Goal: Information Seeking & Learning: Learn about a topic

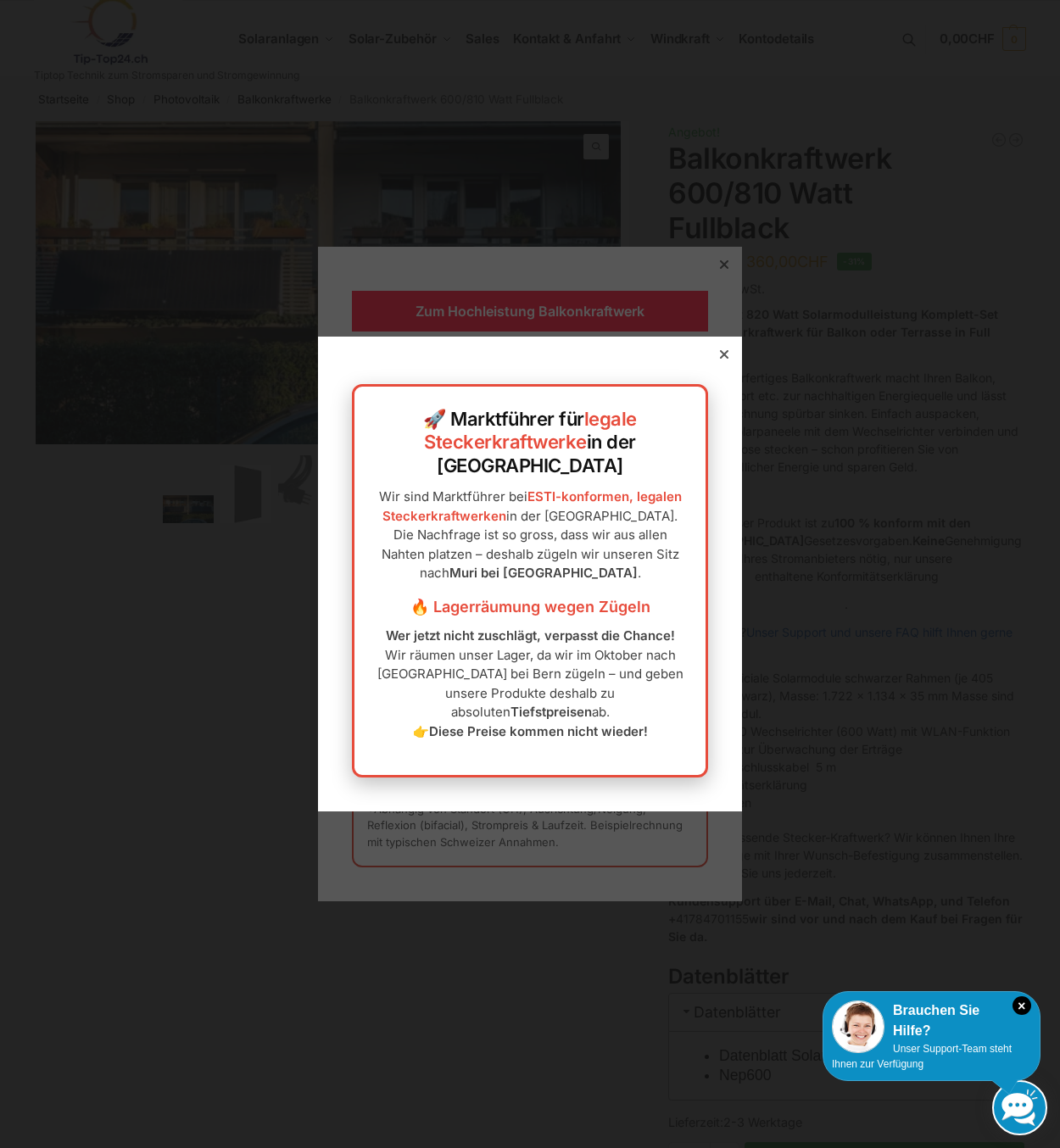
click at [720, 373] on div "🚀 Marktführer für legale Steckerkraftwerke in der [GEOGRAPHIC_DATA] Wir sind Ma…" at bounding box center [529, 574] width 424 height 475
click at [720, 375] on div "🚀 Marktführer für legale Steckerkraftwerke in der [GEOGRAPHIC_DATA] Wir sind Ma…" at bounding box center [529, 574] width 424 height 475
click at [720, 359] on icon at bounding box center [724, 354] width 9 height 9
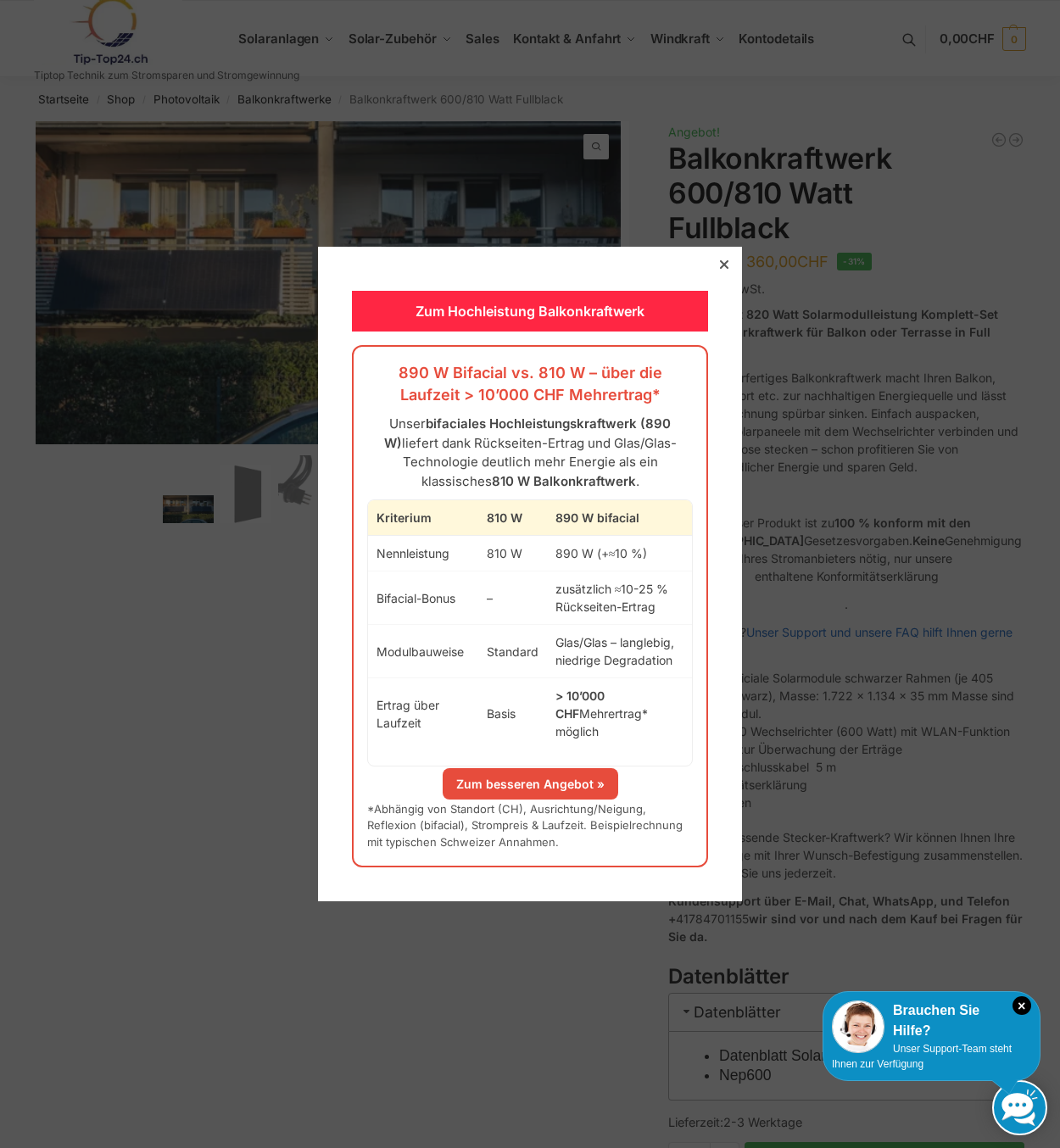
click at [720, 268] on icon at bounding box center [724, 265] width 9 height 9
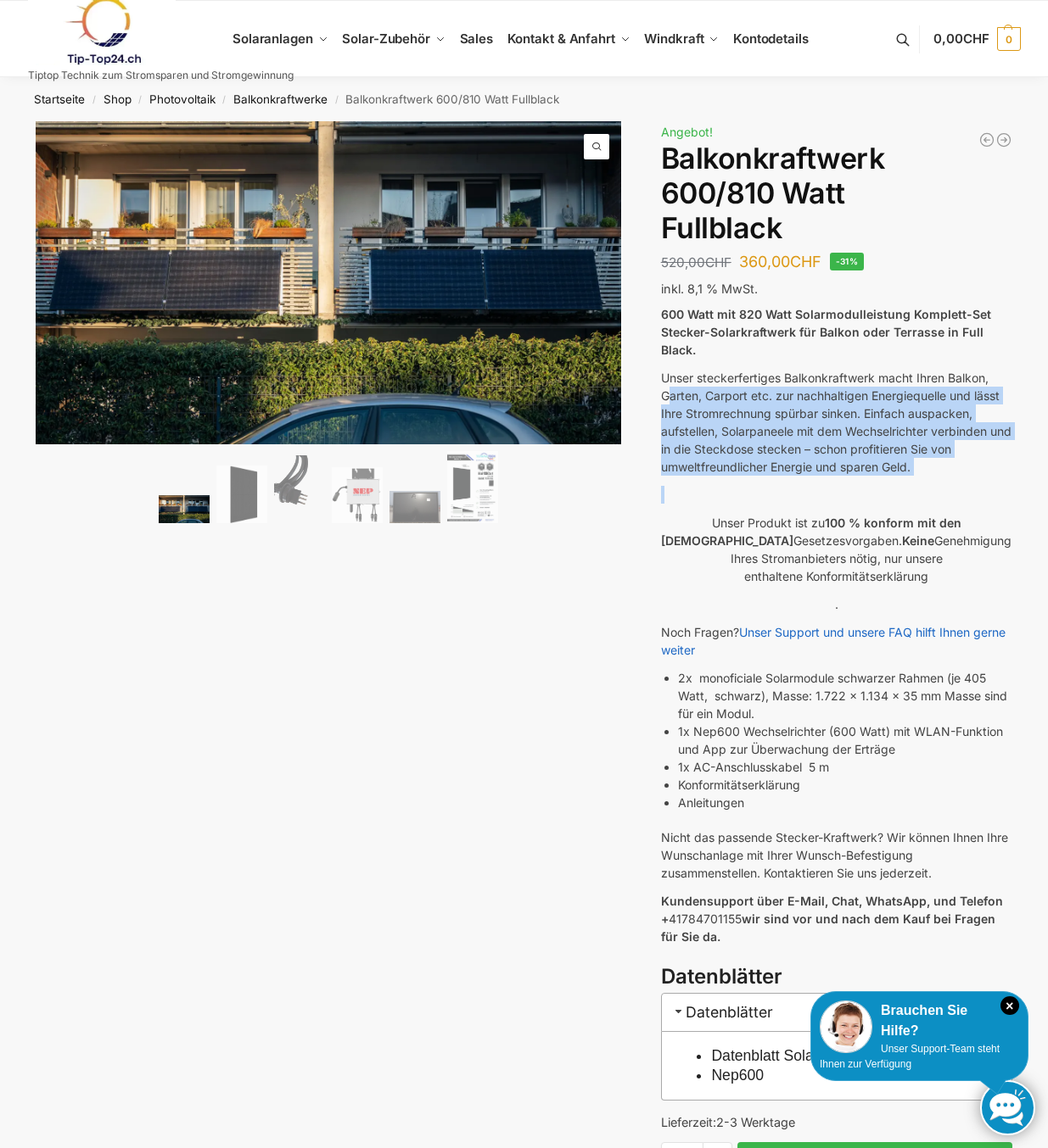
drag, startPoint x: 670, startPoint y: 398, endPoint x: 953, endPoint y: 485, distance: 296.1
click at [953, 485] on div "600 Watt mit 820 Watt Solarmodulleistung Komplett-Set Stecker-Solarkraftwerk fü…" at bounding box center [836, 633] width 352 height 658
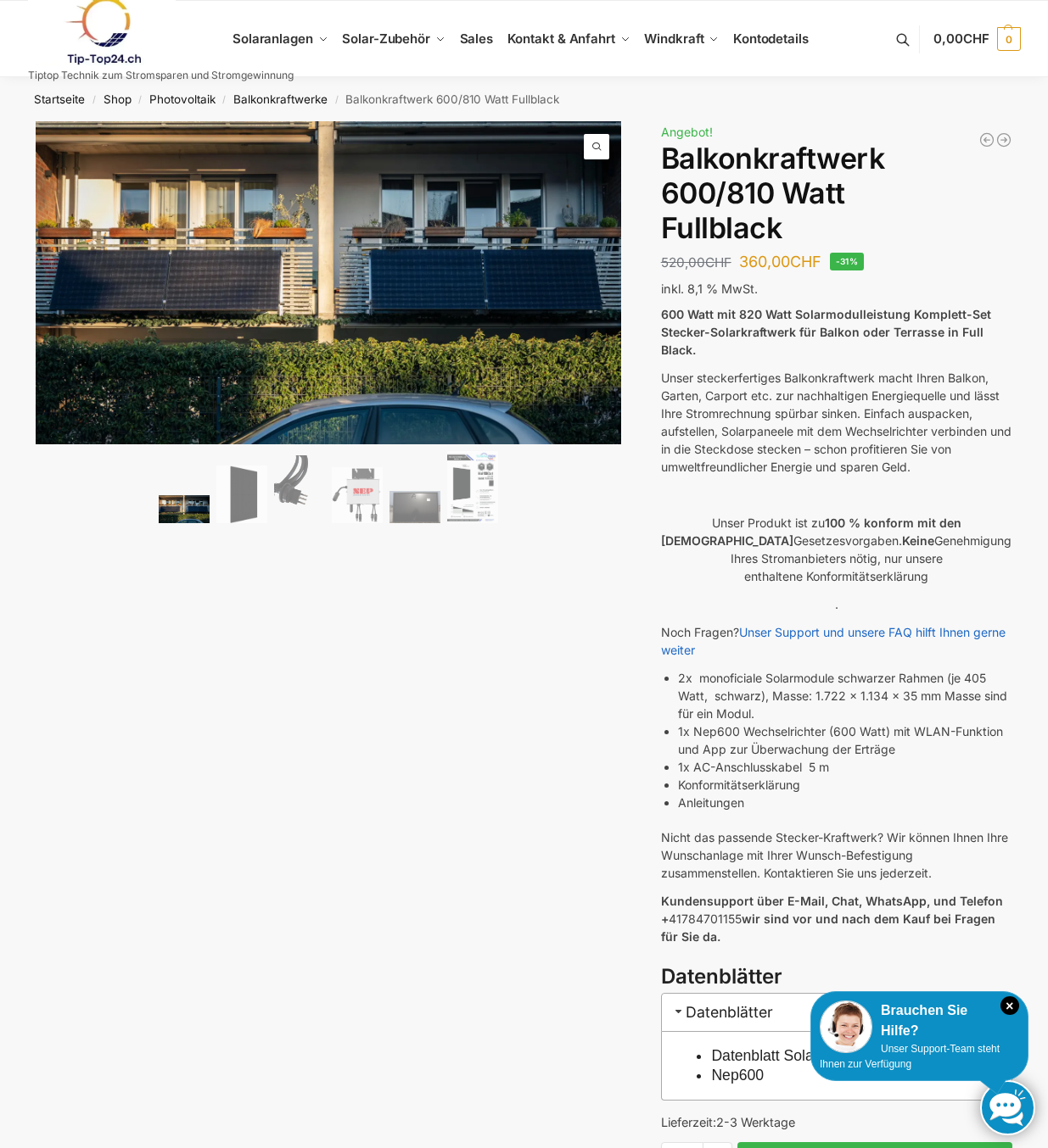
drag, startPoint x: 953, startPoint y: 485, endPoint x: 827, endPoint y: 534, distance: 135.2
click at [827, 534] on p "Unser Produkt ist zu 100 % konform mit den Schweizer Gesetzesvorgaben. Keine Ge…" at bounding box center [836, 549] width 352 height 71
drag, startPoint x: 694, startPoint y: 519, endPoint x: 942, endPoint y: 574, distance: 254.0
click at [942, 574] on p "Unser Produkt ist zu 100 % konform mit den Schweizer Gesetzesvorgaben. Keine Ge…" at bounding box center [836, 549] width 352 height 71
drag, startPoint x: 942, startPoint y: 574, endPoint x: 970, endPoint y: 583, distance: 29.4
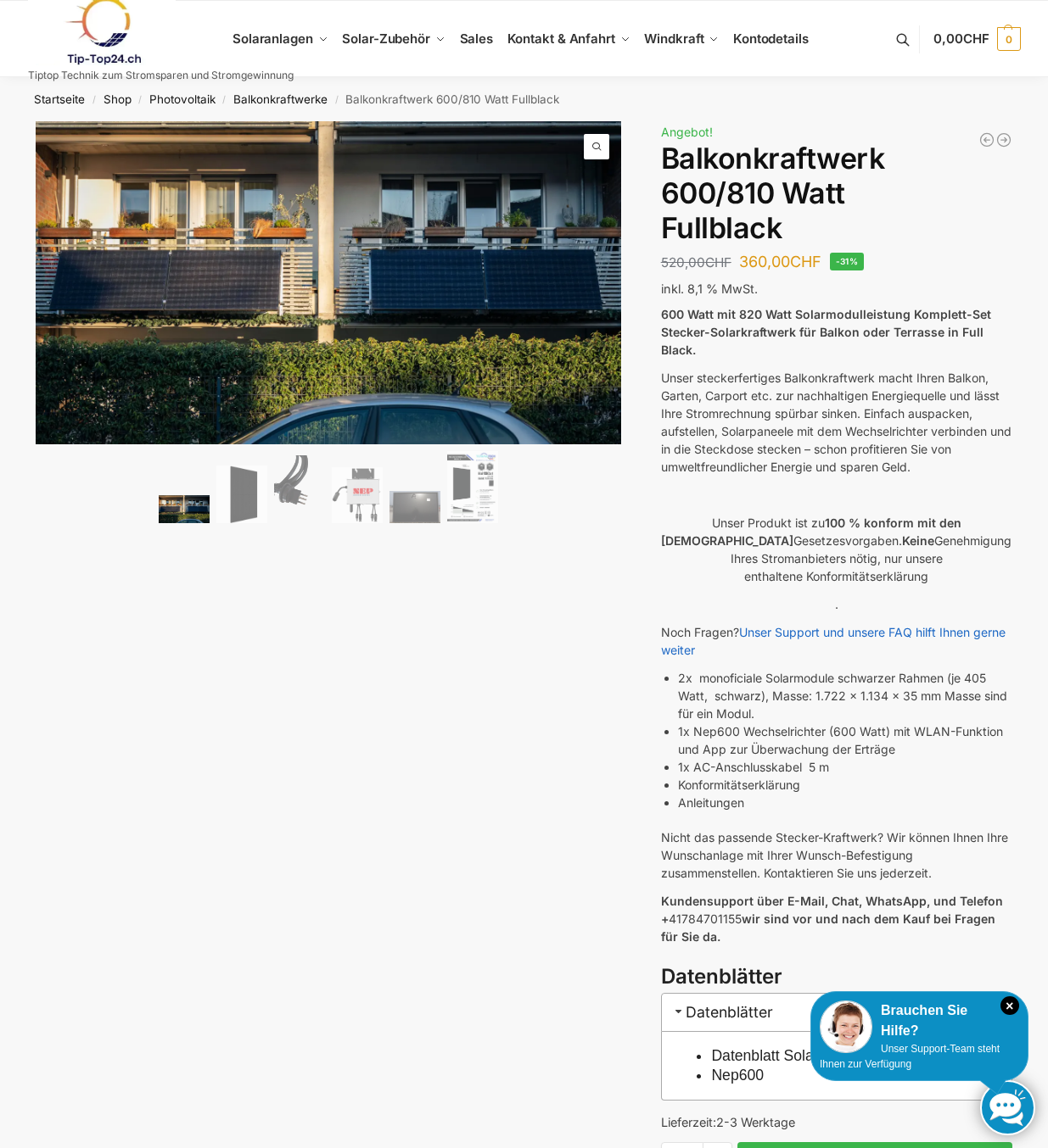
click at [969, 586] on div "600 Watt mit 820 Watt Solarmodulleistung Komplett-Set Stecker-Solarkraftwerk fü…" at bounding box center [836, 633] width 352 height 658
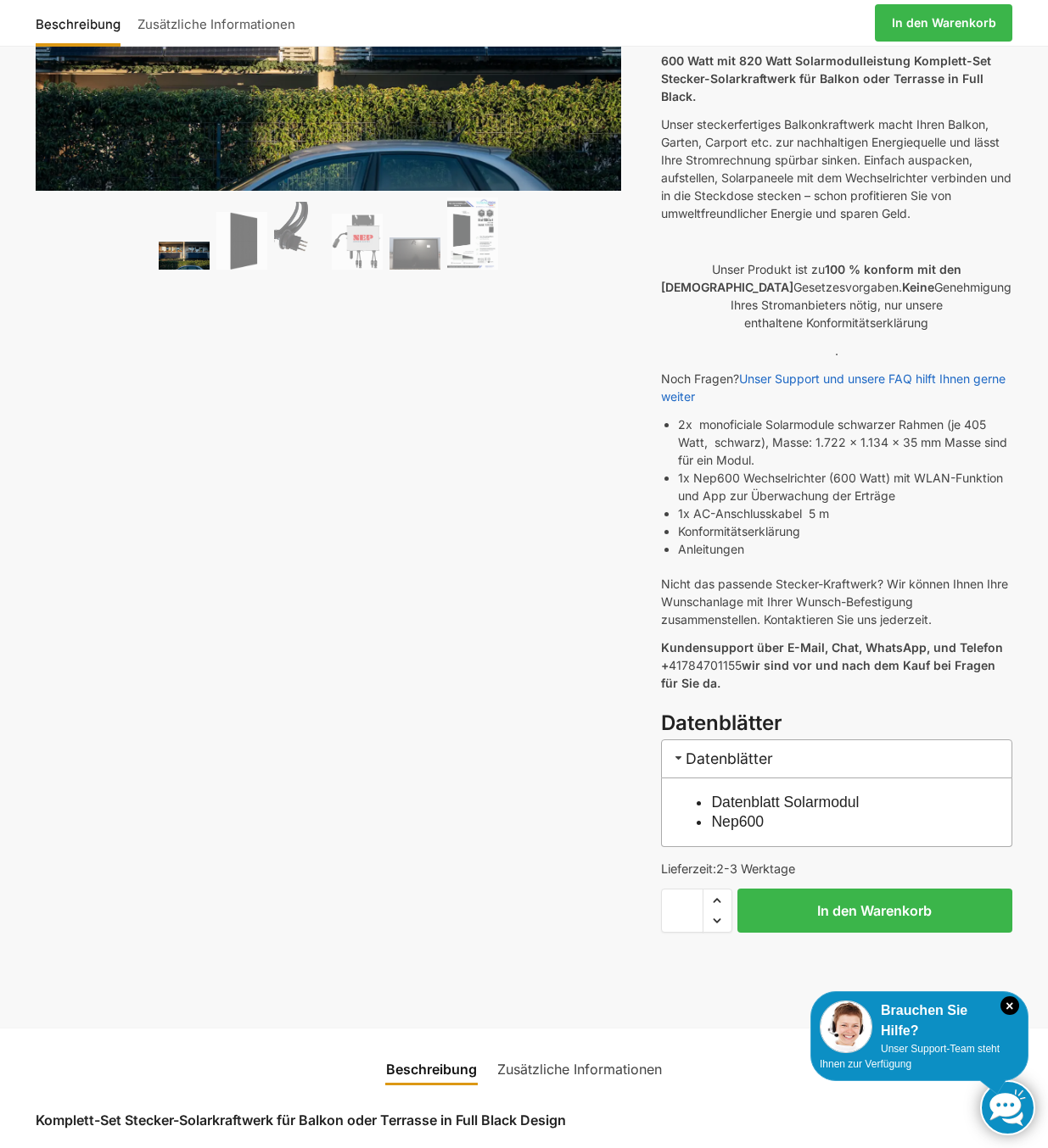
scroll to position [255, 0]
click at [868, 577] on p "Nicht das passende Stecker-Kraftwerk? Wir können Ihnen Ihre Wunschanlage mit Ih…" at bounding box center [836, 601] width 352 height 53
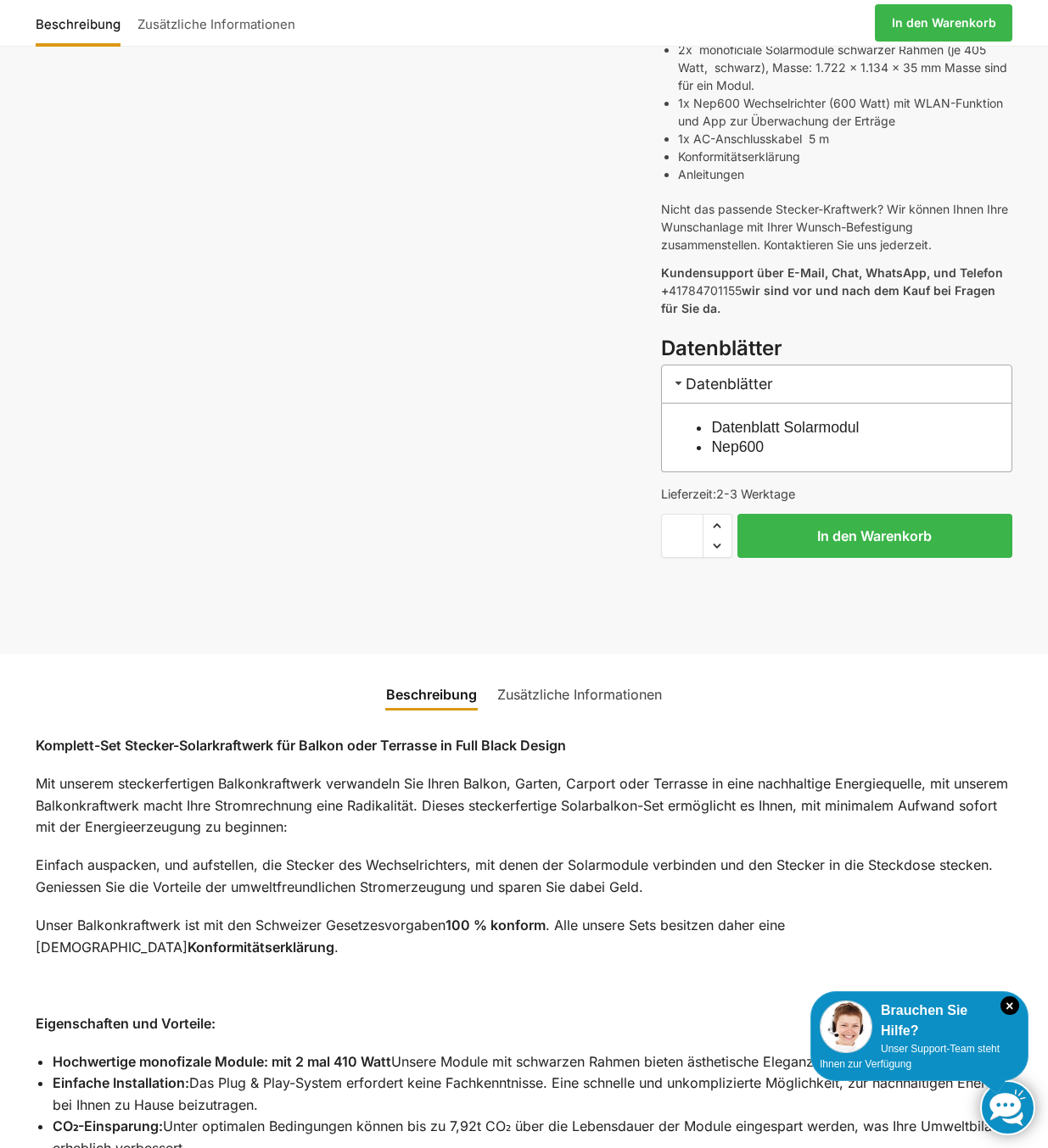
scroll to position [594, 0]
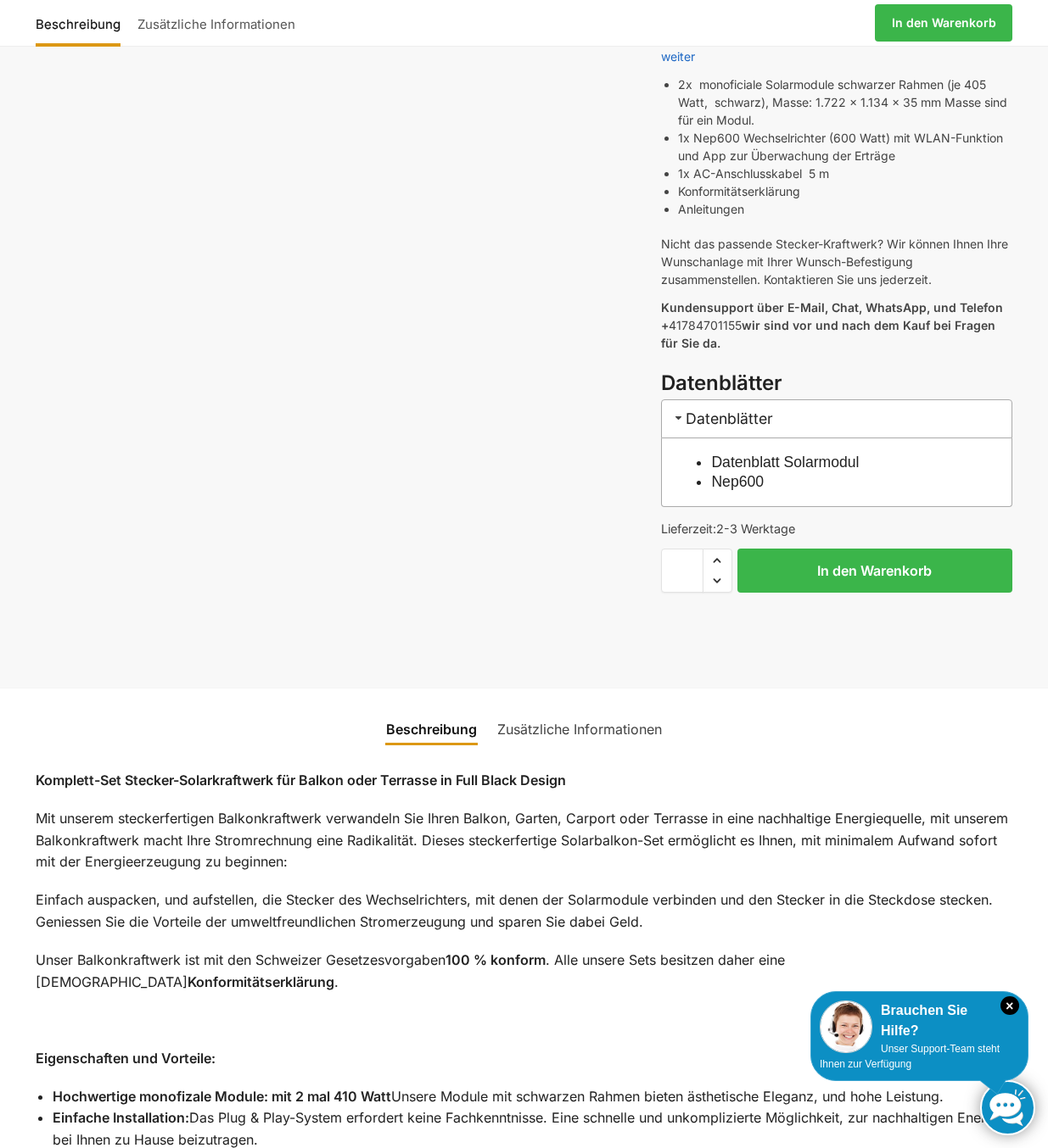
click at [324, 577] on div "🔍 Previous Next Beschreibung Zusätzliche Informationen 520,00 CHF Ursprüngliche…" at bounding box center [524, 108] width 1048 height 1161
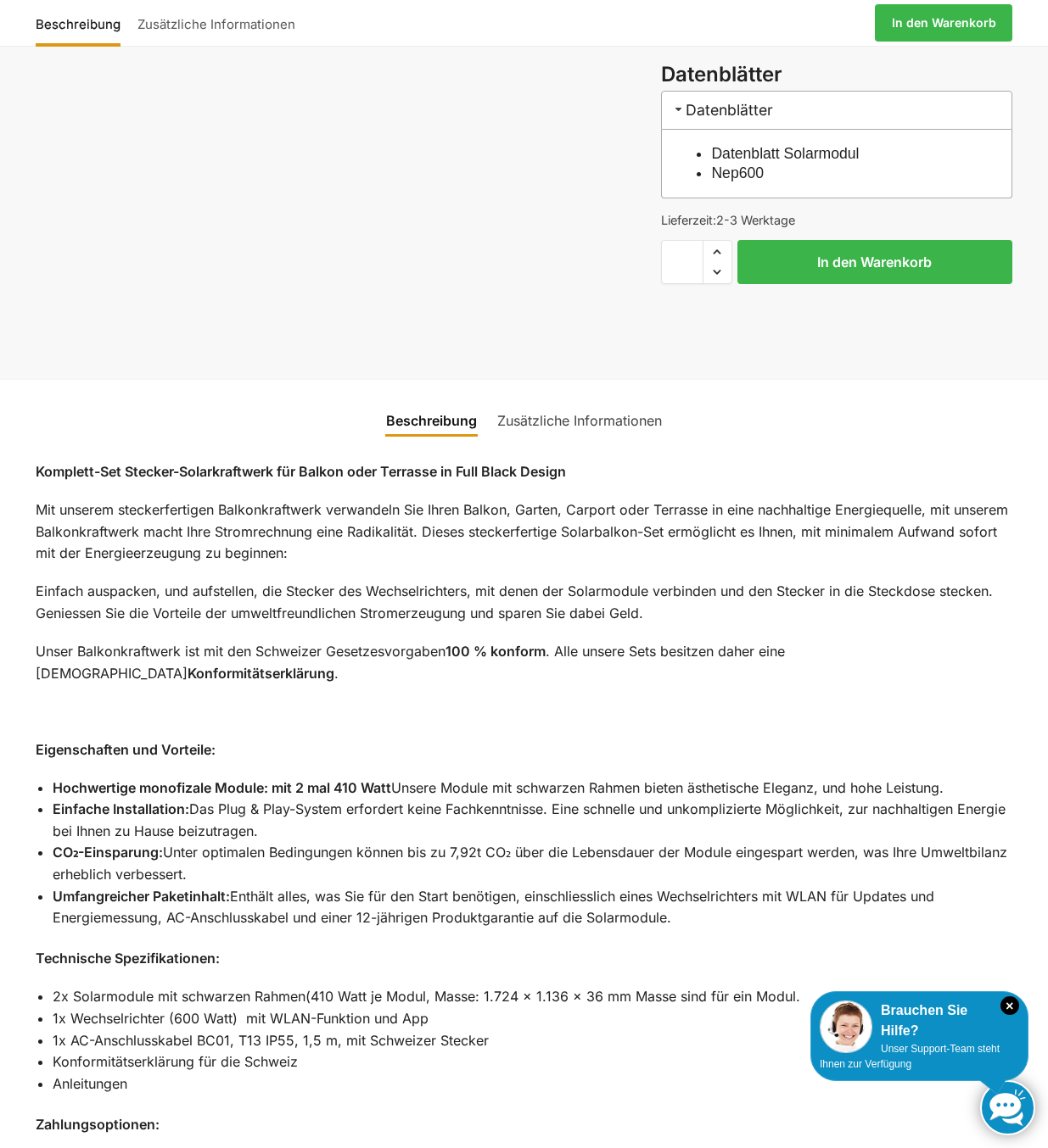
scroll to position [933, 0]
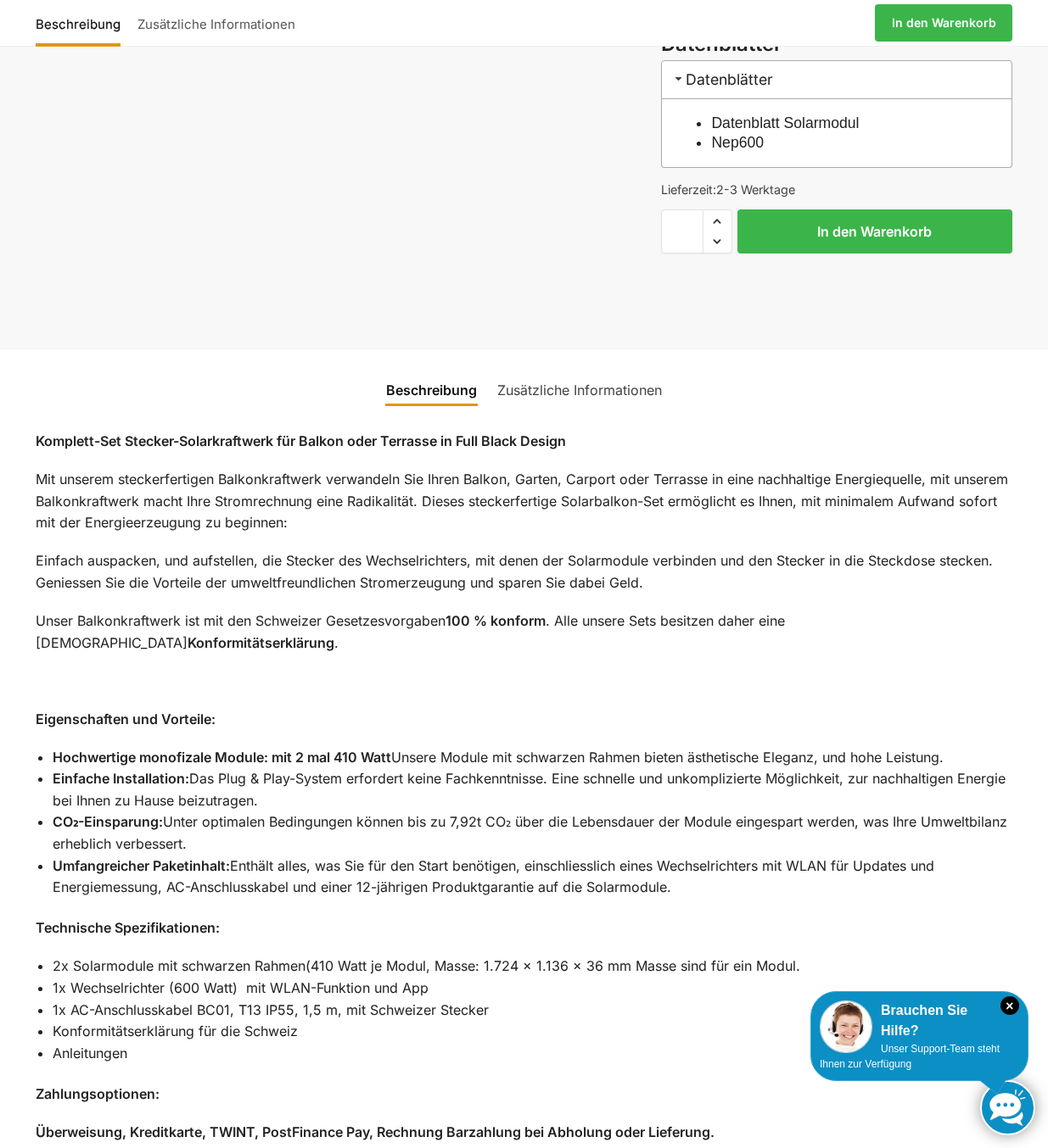
click at [715, 695] on div "Komplett-Set Stecker-Solarkraftwerk für Balkon oder Terrasse in Full Black Desi…" at bounding box center [524, 1037] width 977 height 1254
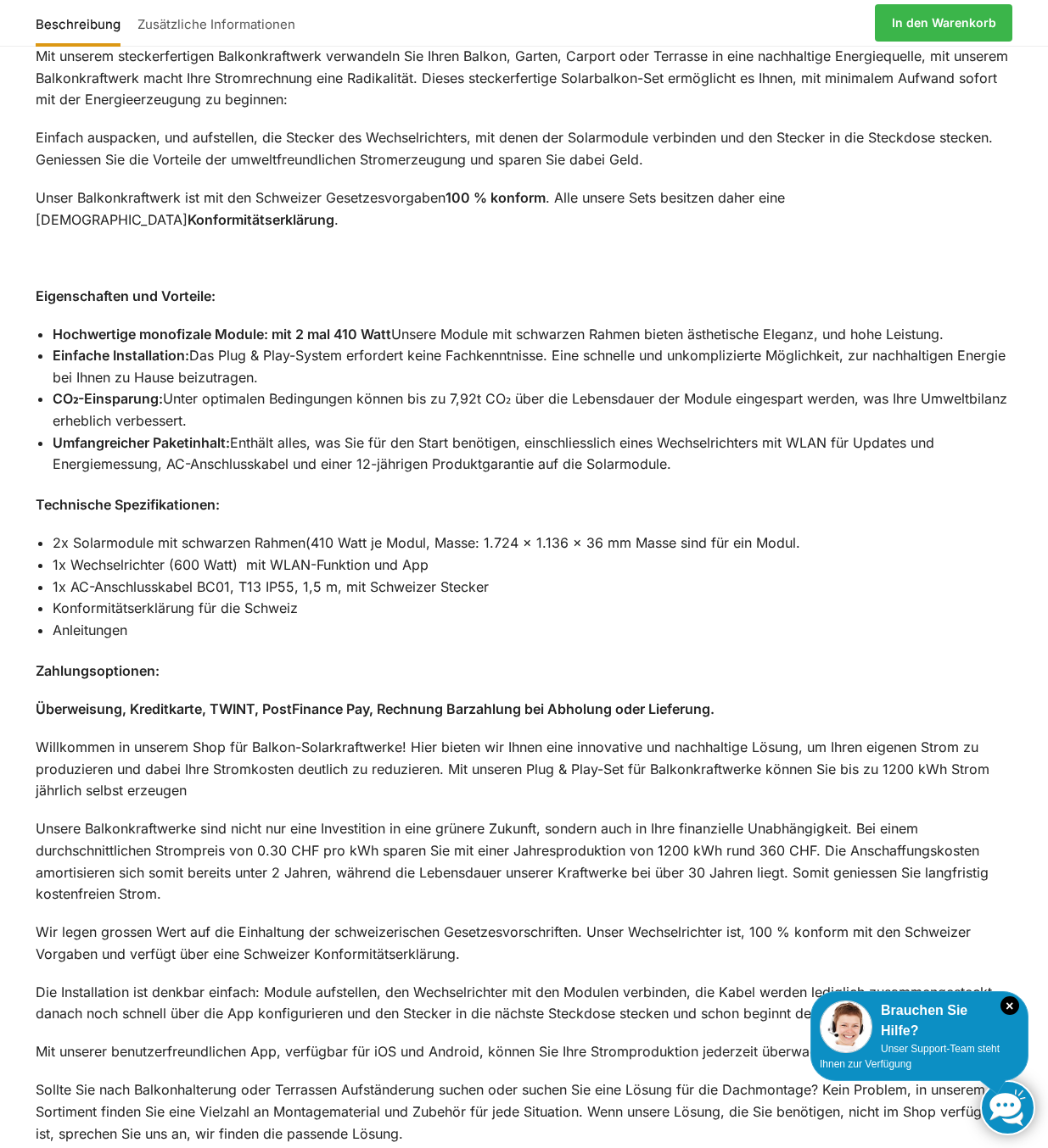
scroll to position [1357, 0]
click at [286, 630] on li "Anleitungen" at bounding box center [531, 630] width 959 height 22
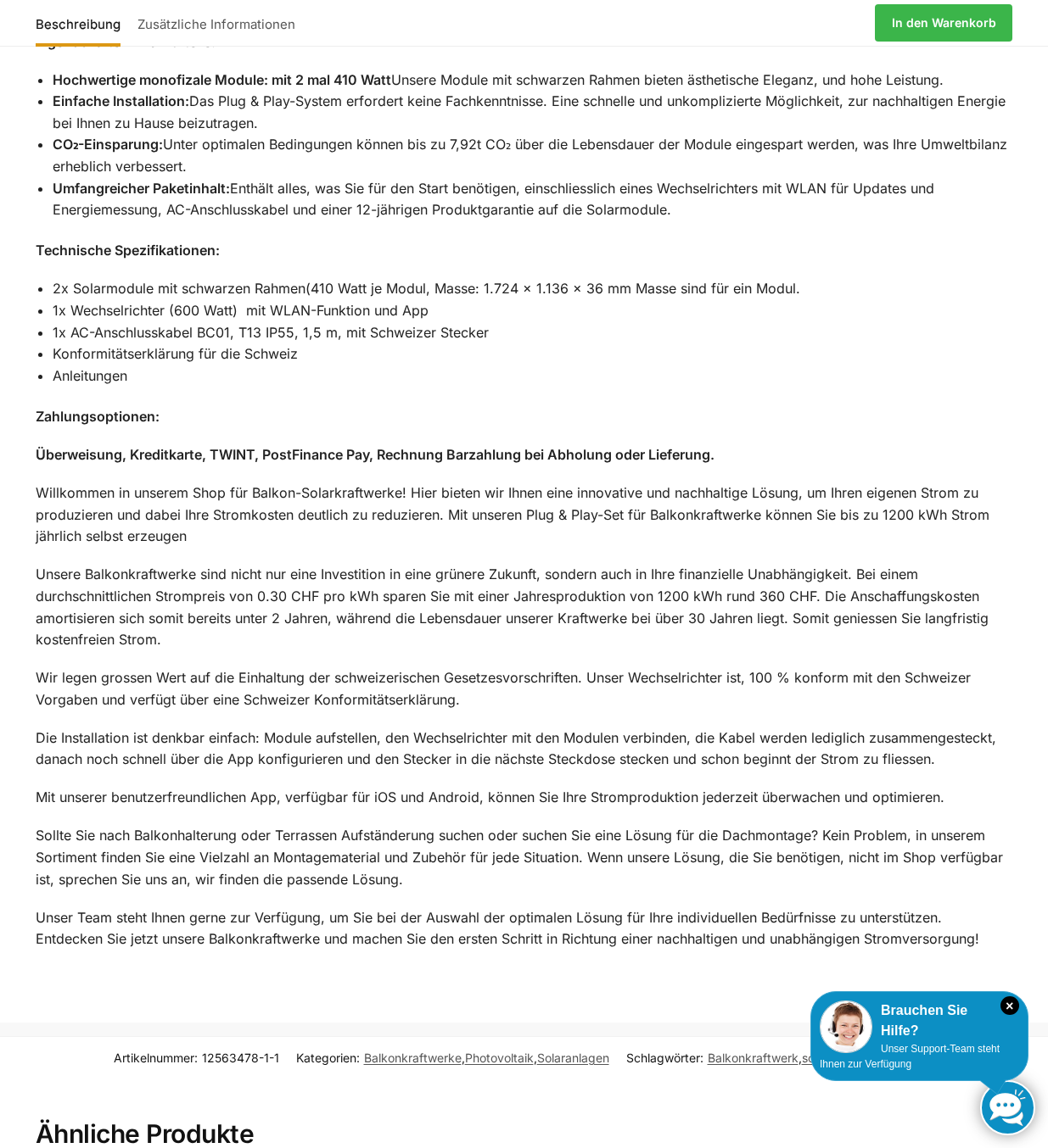
scroll to position [1611, 0]
click at [530, 646] on p "Unsere Balkonkraftwerke sind nicht nur eine Investition in eine grünere Zukunft…" at bounding box center [524, 606] width 977 height 87
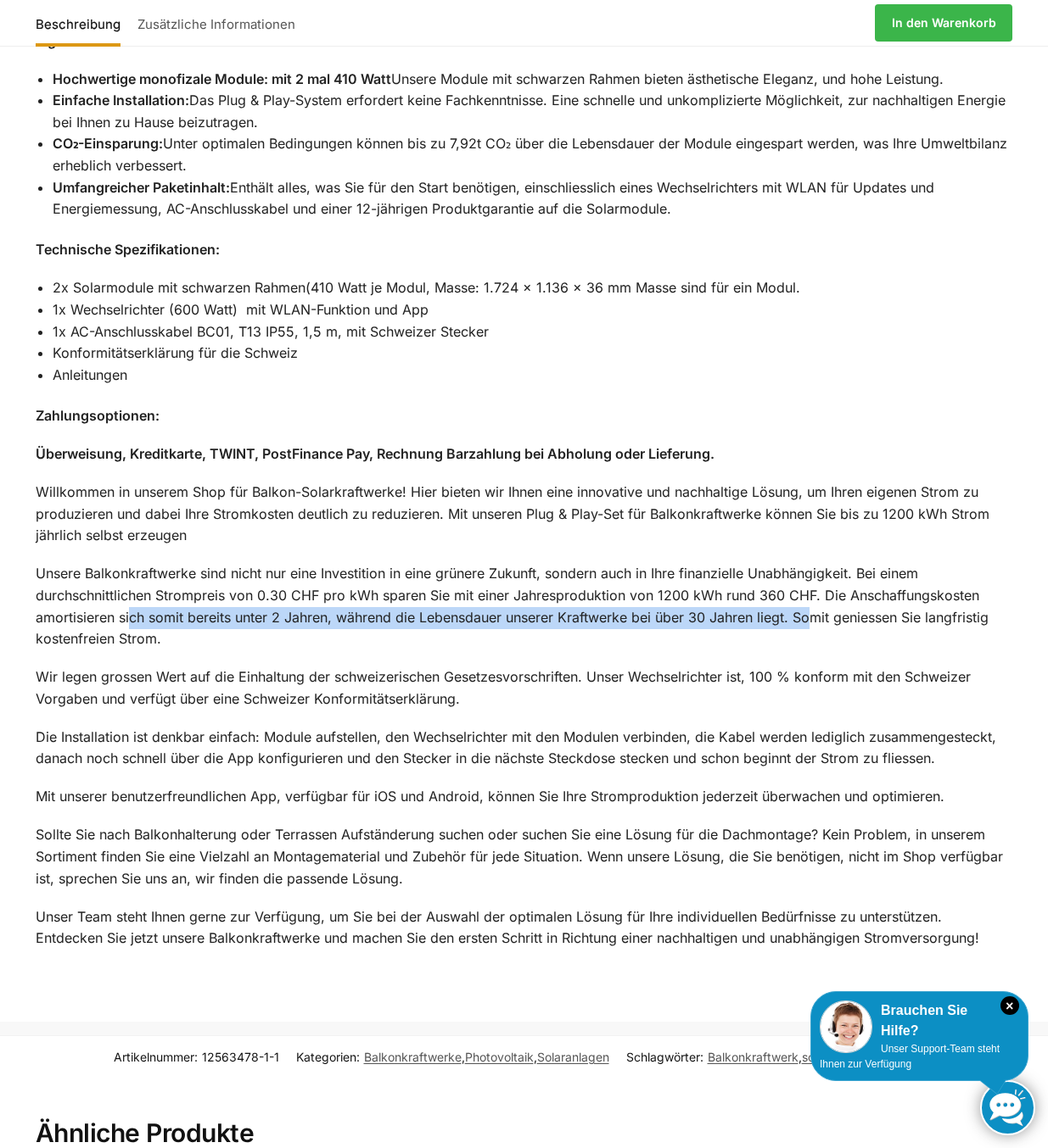
drag, startPoint x: 129, startPoint y: 615, endPoint x: 815, endPoint y: 617, distance: 686.0
click at [815, 617] on p "Unsere Balkonkraftwerke sind nicht nur eine Investition in eine grünere Zukunft…" at bounding box center [524, 606] width 977 height 87
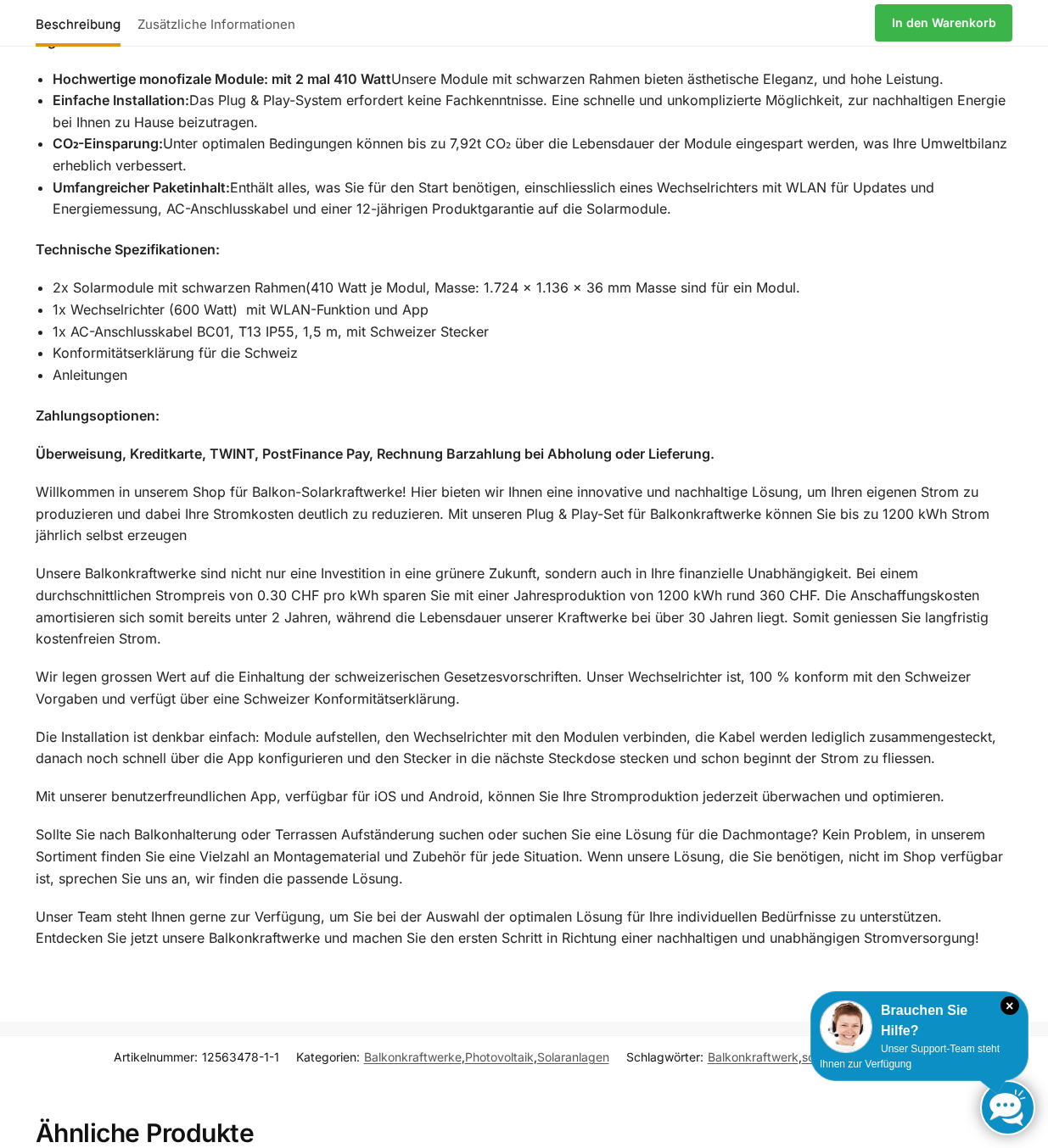
drag, startPoint x: 815, startPoint y: 617, endPoint x: 752, endPoint y: 642, distance: 67.8
click at [752, 642] on p "Unsere Balkonkraftwerke sind nicht nur eine Investition in eine grünere Zukunft…" at bounding box center [524, 606] width 977 height 87
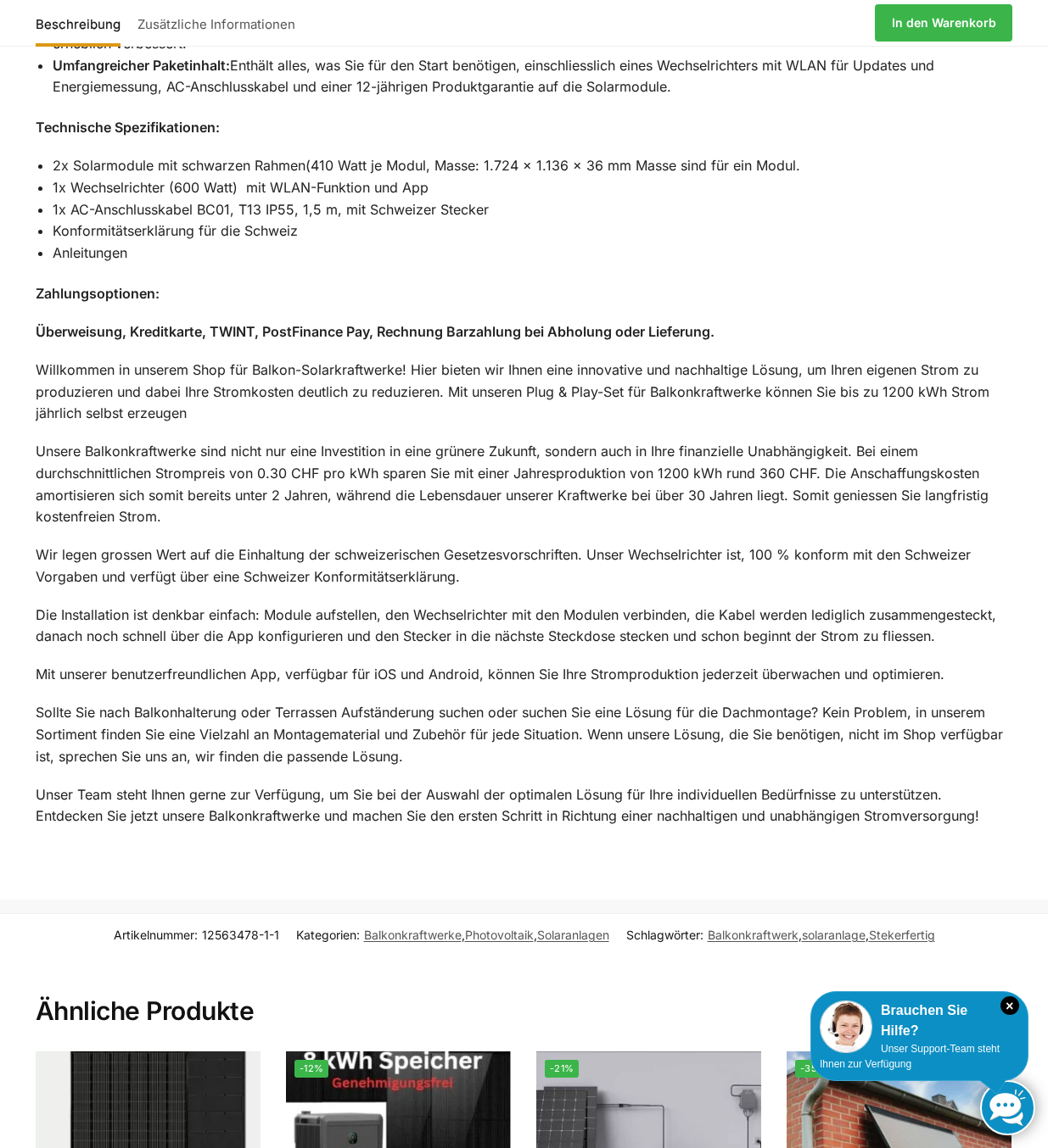
scroll to position [1781, 0]
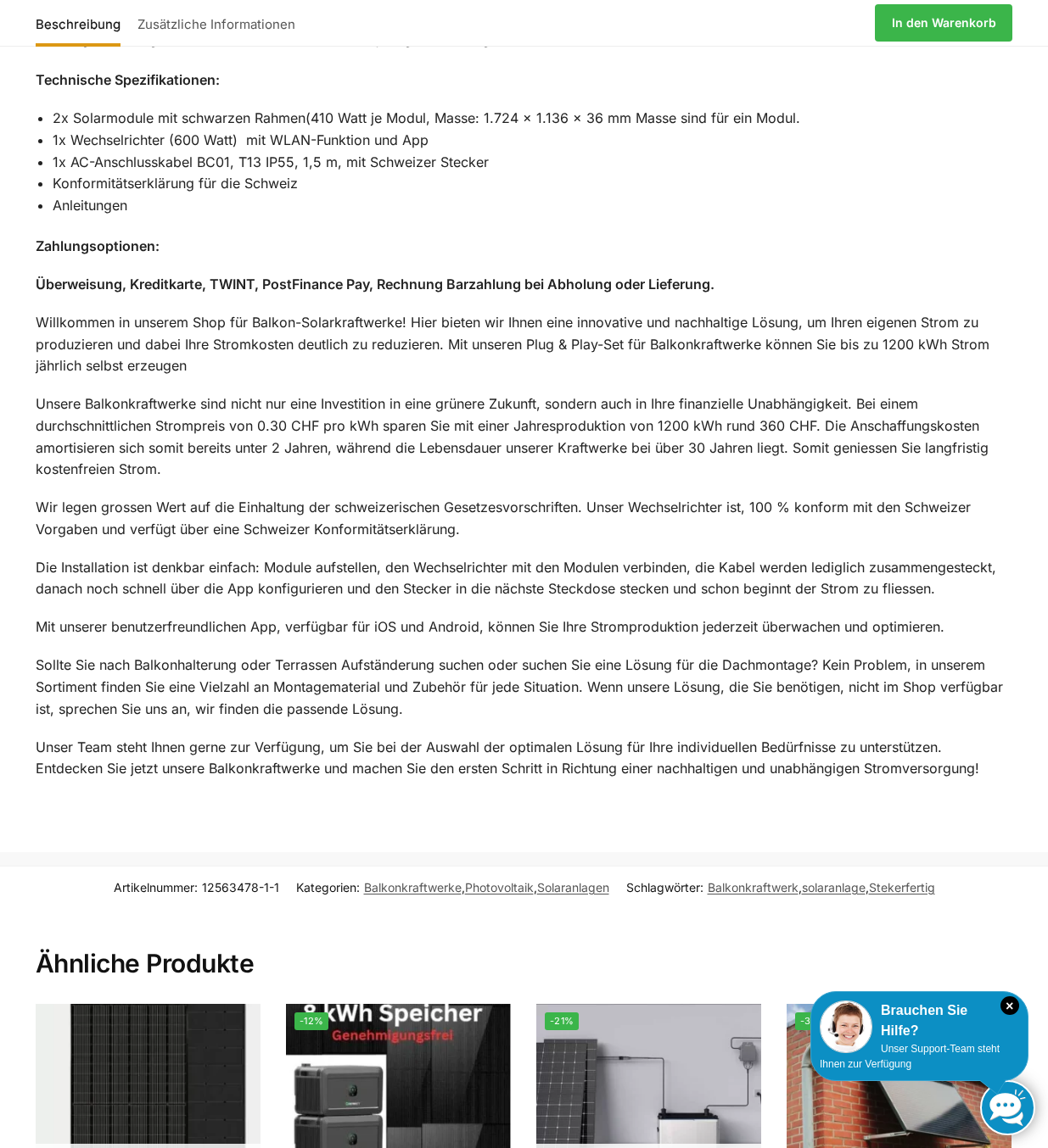
click at [556, 502] on p "Wir legen grossen Wert auf die Einhaltung der schweizerischen Gesetzesvorschrif…" at bounding box center [524, 518] width 977 height 43
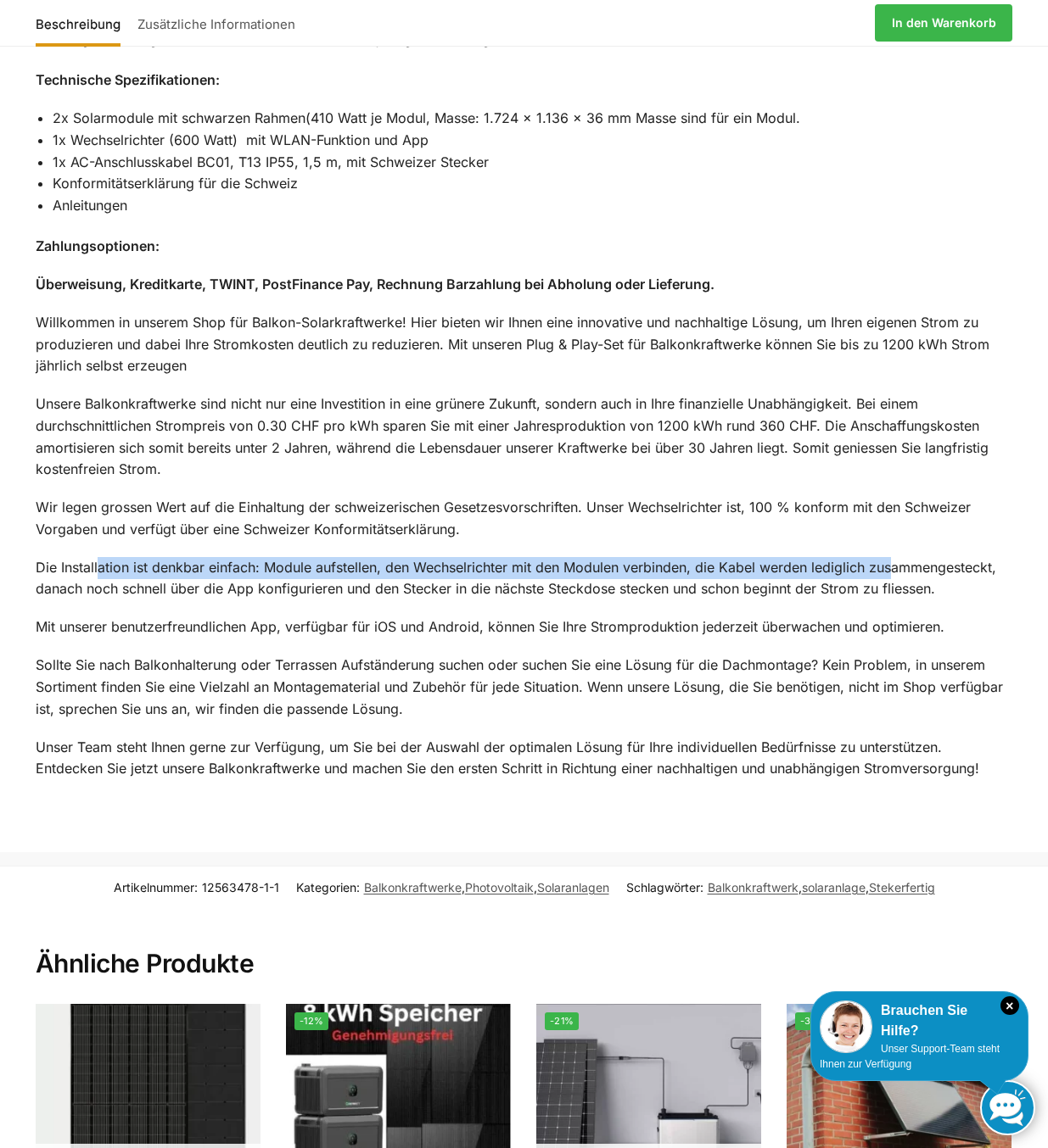
drag, startPoint x: 99, startPoint y: 567, endPoint x: 890, endPoint y: 564, distance: 791.0
click at [890, 564] on p "Die Installation ist denkbar einfach: Module aufstellen, den Wechselrichter mit…" at bounding box center [524, 578] width 977 height 43
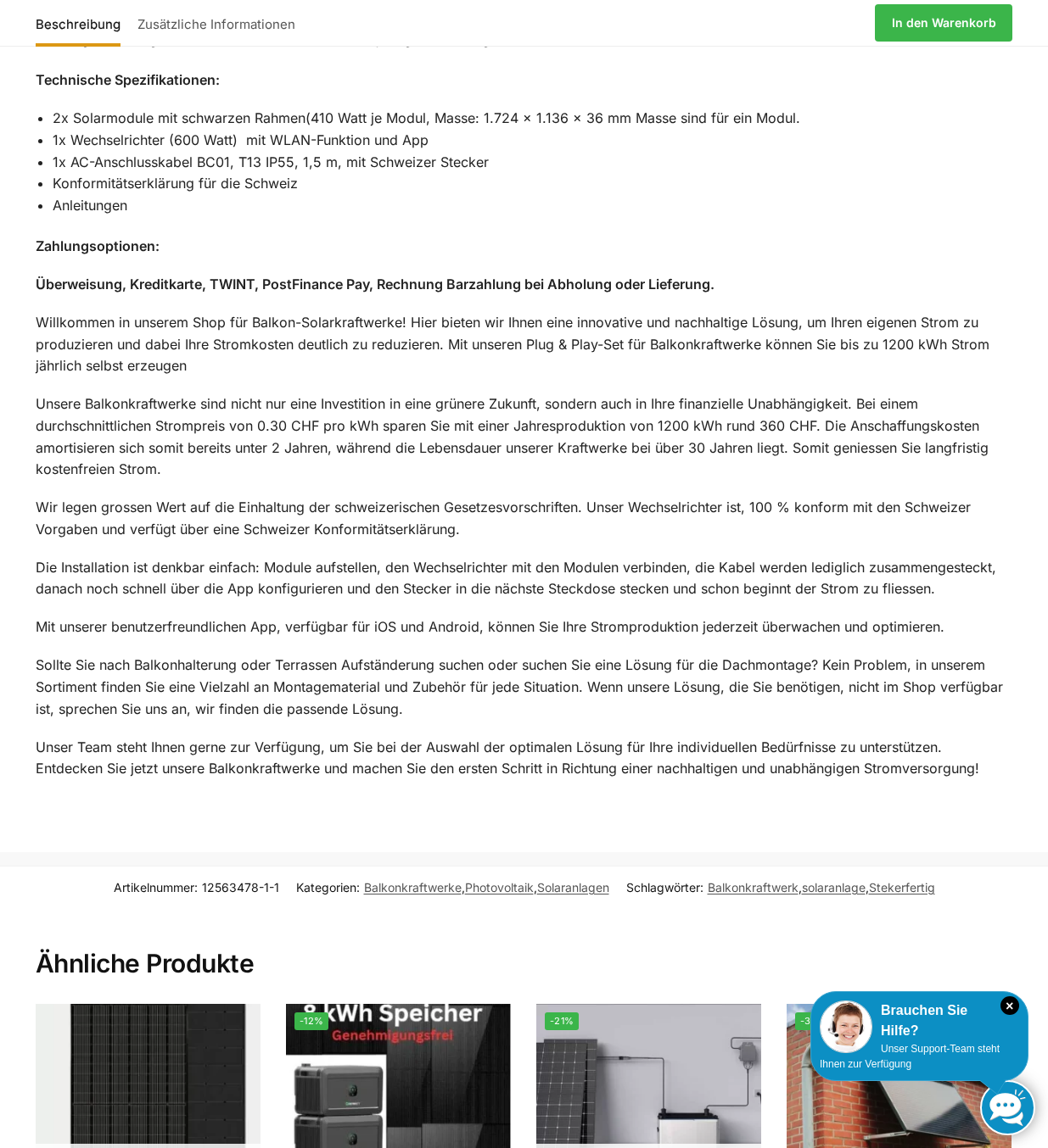
click at [455, 655] on p "Sollte Sie nach Balkonhalterung oder Terrassen Aufständerung suchen oder suchen…" at bounding box center [524, 687] width 977 height 66
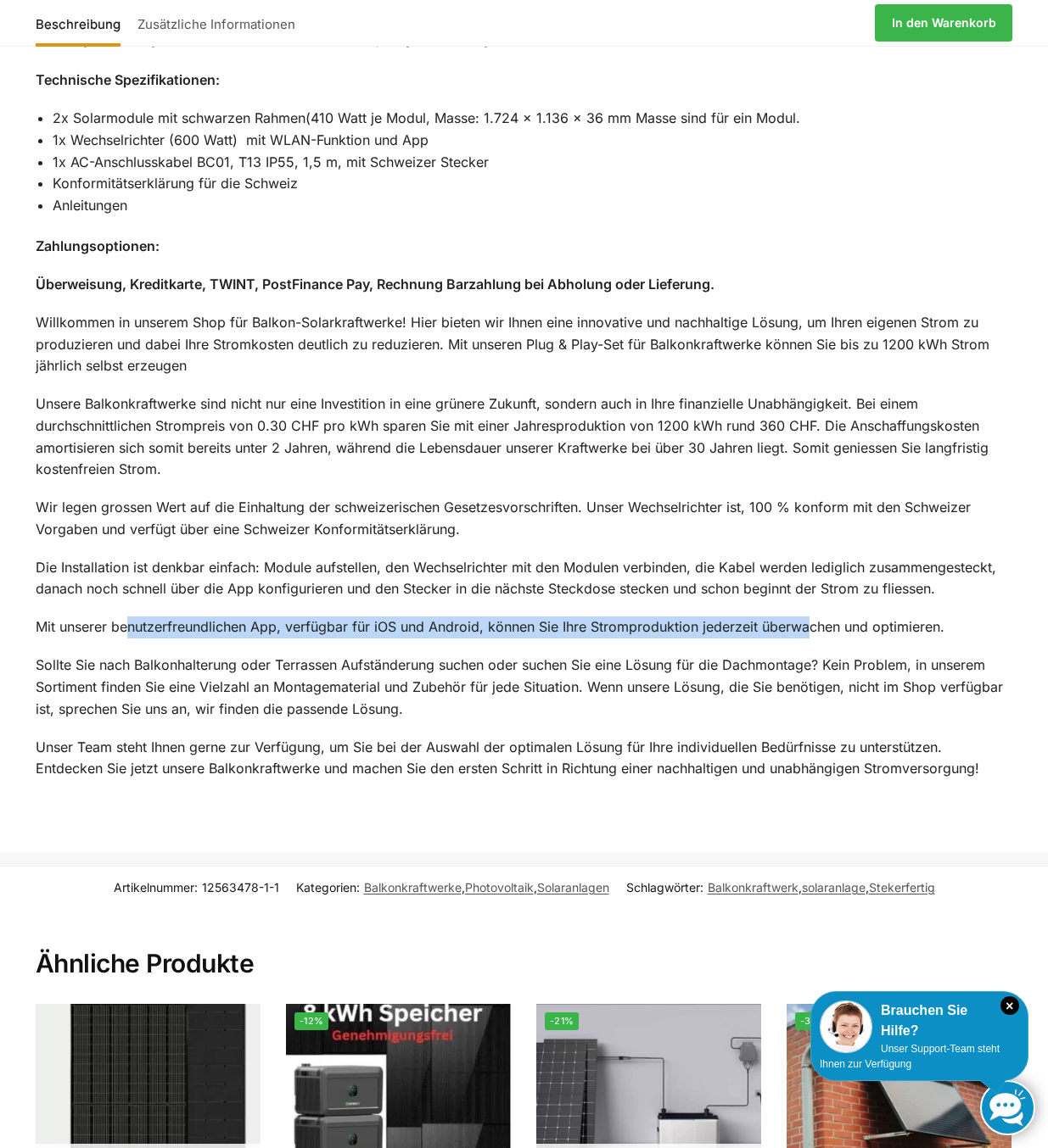
drag, startPoint x: 131, startPoint y: 625, endPoint x: 811, endPoint y: 617, distance: 680.0
click at [811, 617] on p "Mit unserer benutzerfreundlichen App, verfügbar für iOS und Android, können Sie…" at bounding box center [524, 628] width 977 height 22
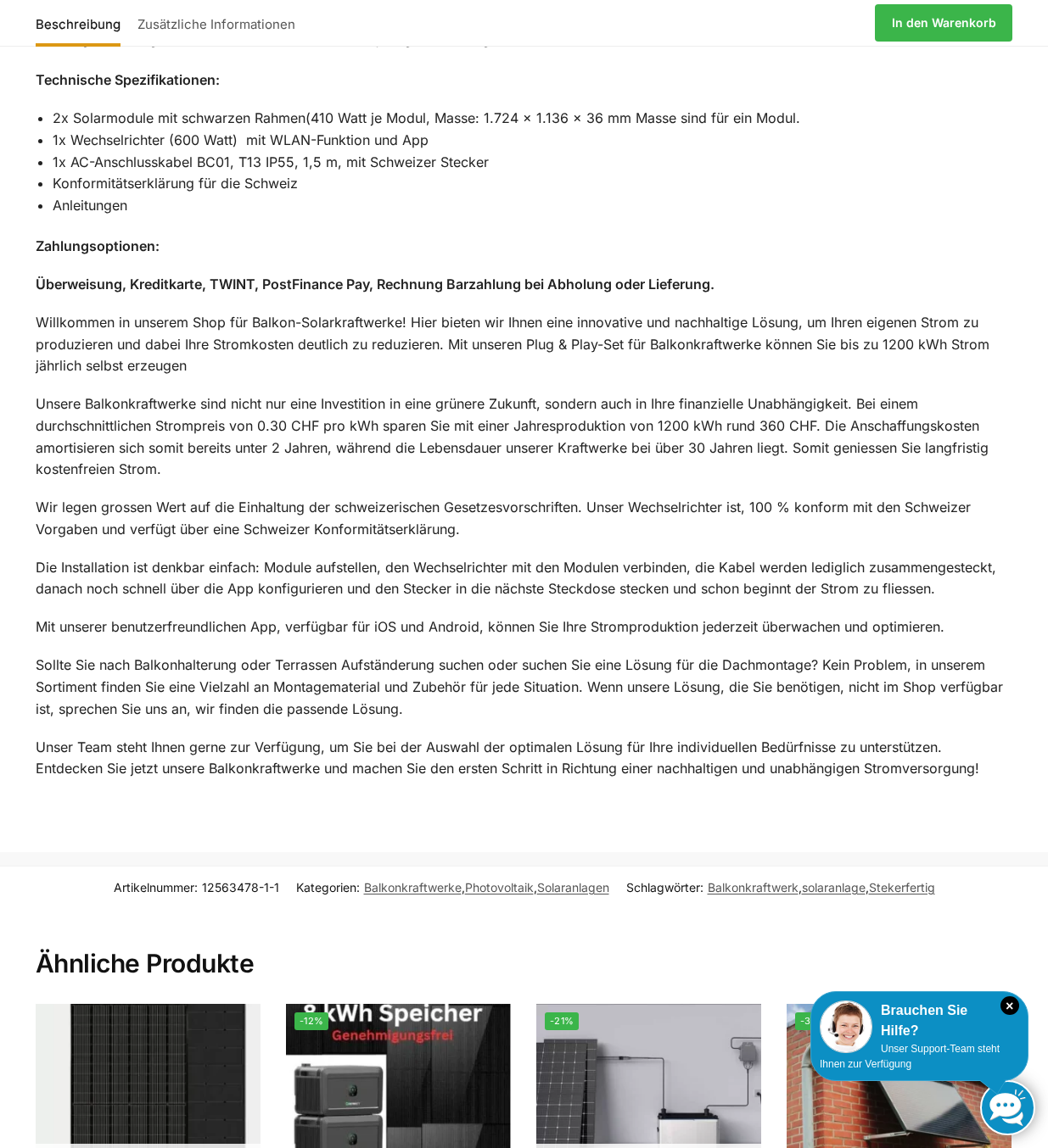
drag, startPoint x: 811, startPoint y: 617, endPoint x: 643, endPoint y: 707, distance: 190.6
click at [657, 707] on p "Sollte Sie nach Balkonhalterung oder Terrassen Aufständerung suchen oder suchen…" at bounding box center [524, 687] width 977 height 66
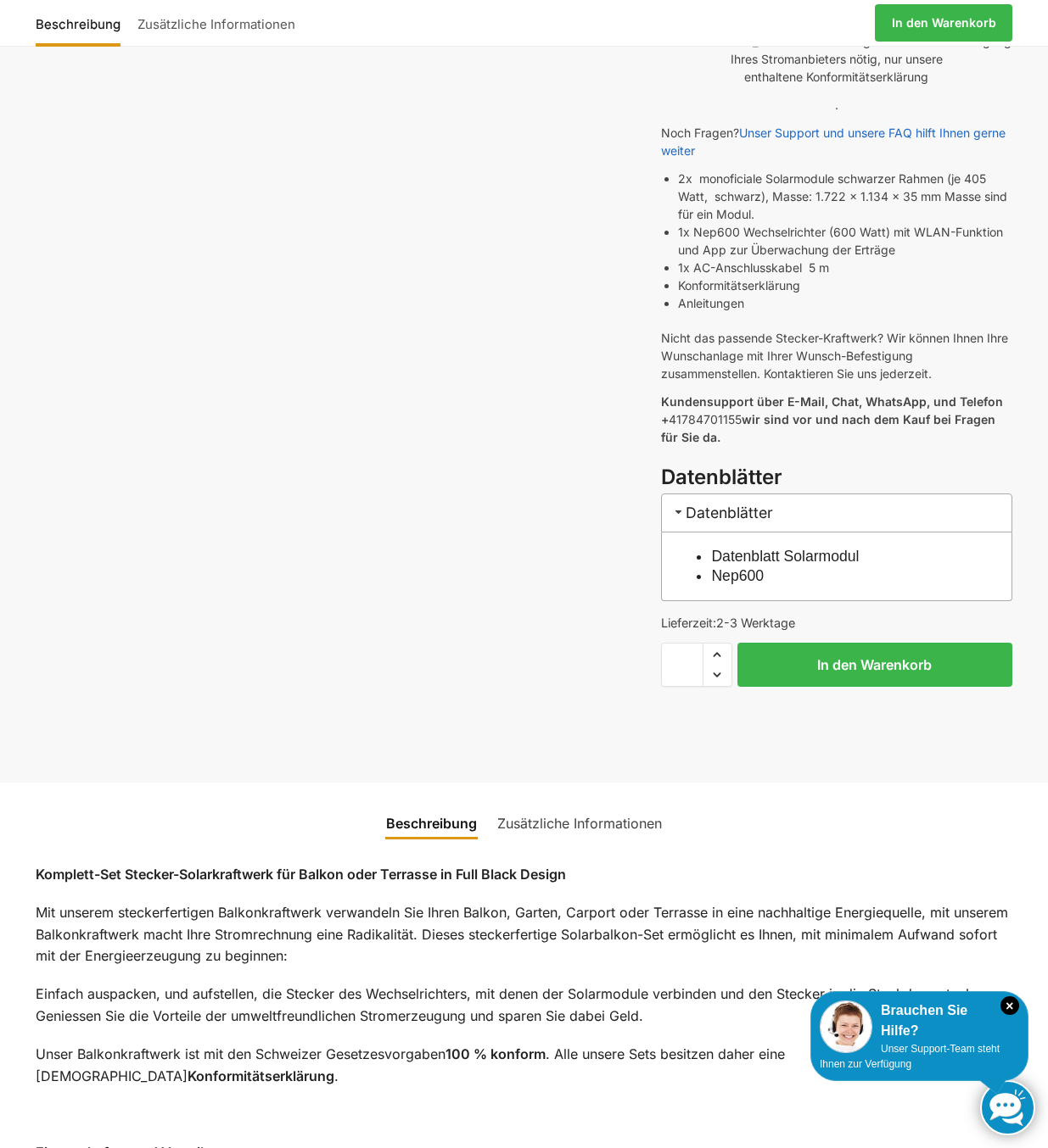
scroll to position [509, 0]
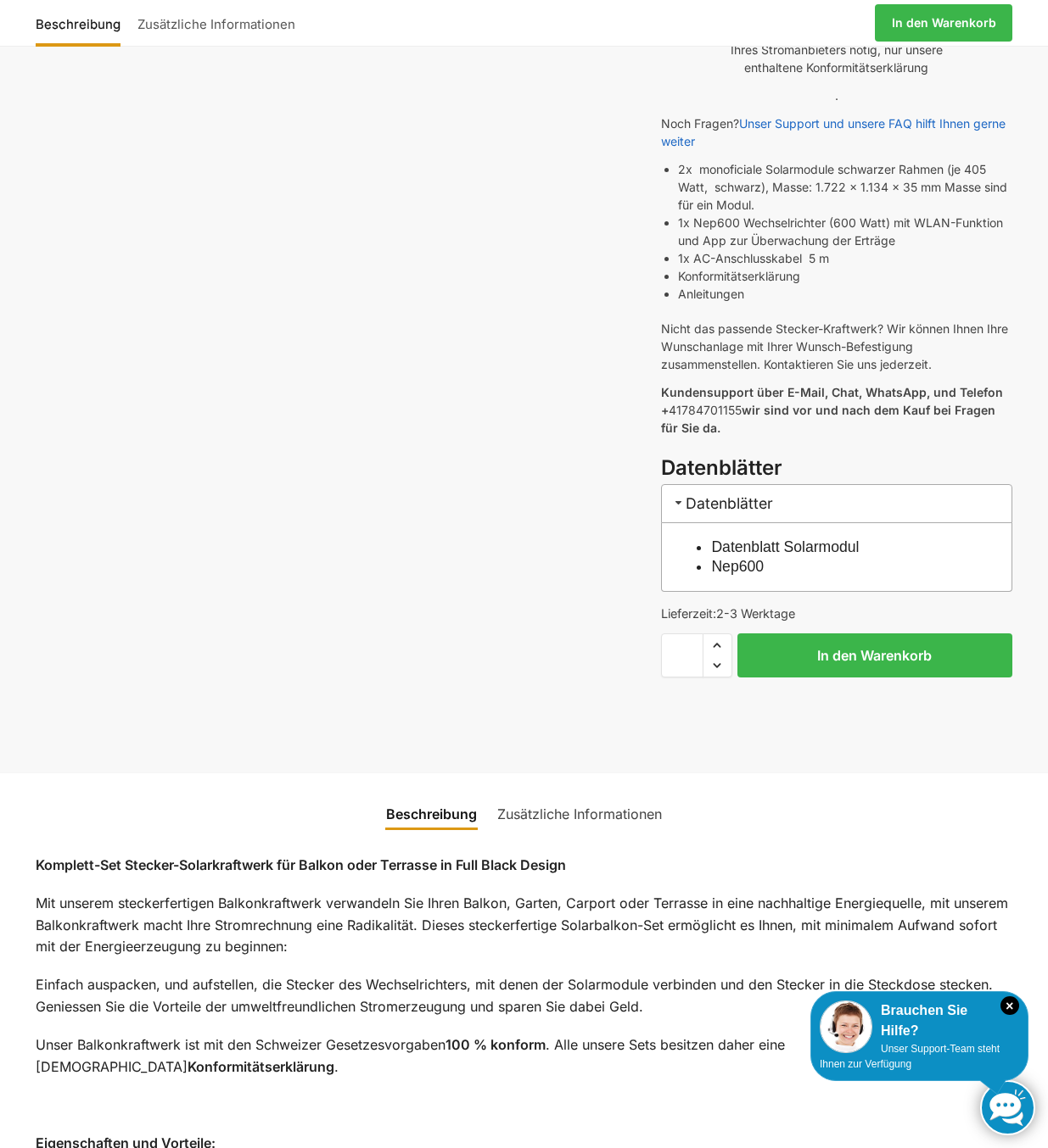
click at [595, 810] on link "Zusätzliche Informationen" at bounding box center [579, 814] width 184 height 41
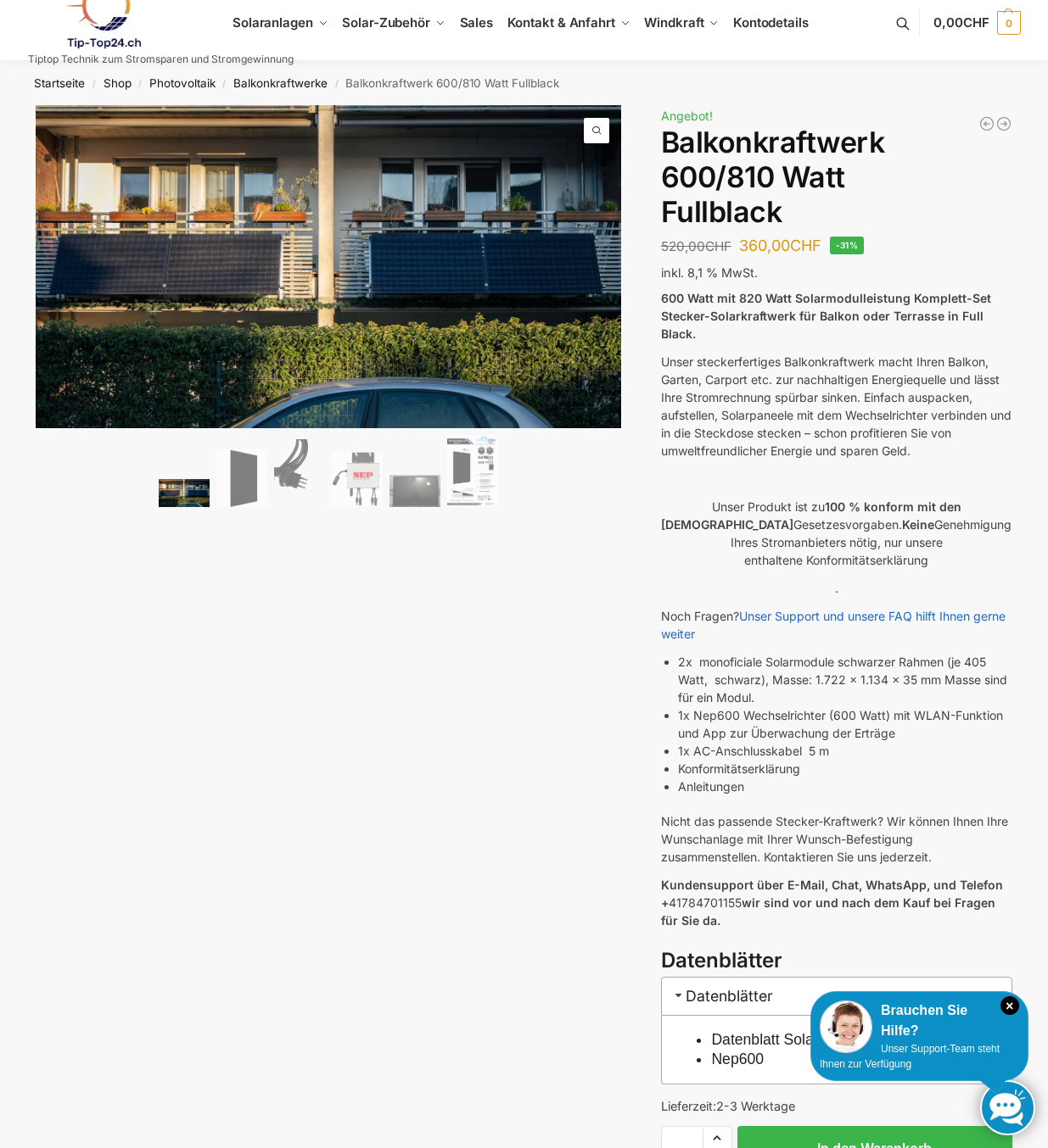
scroll to position [0, 0]
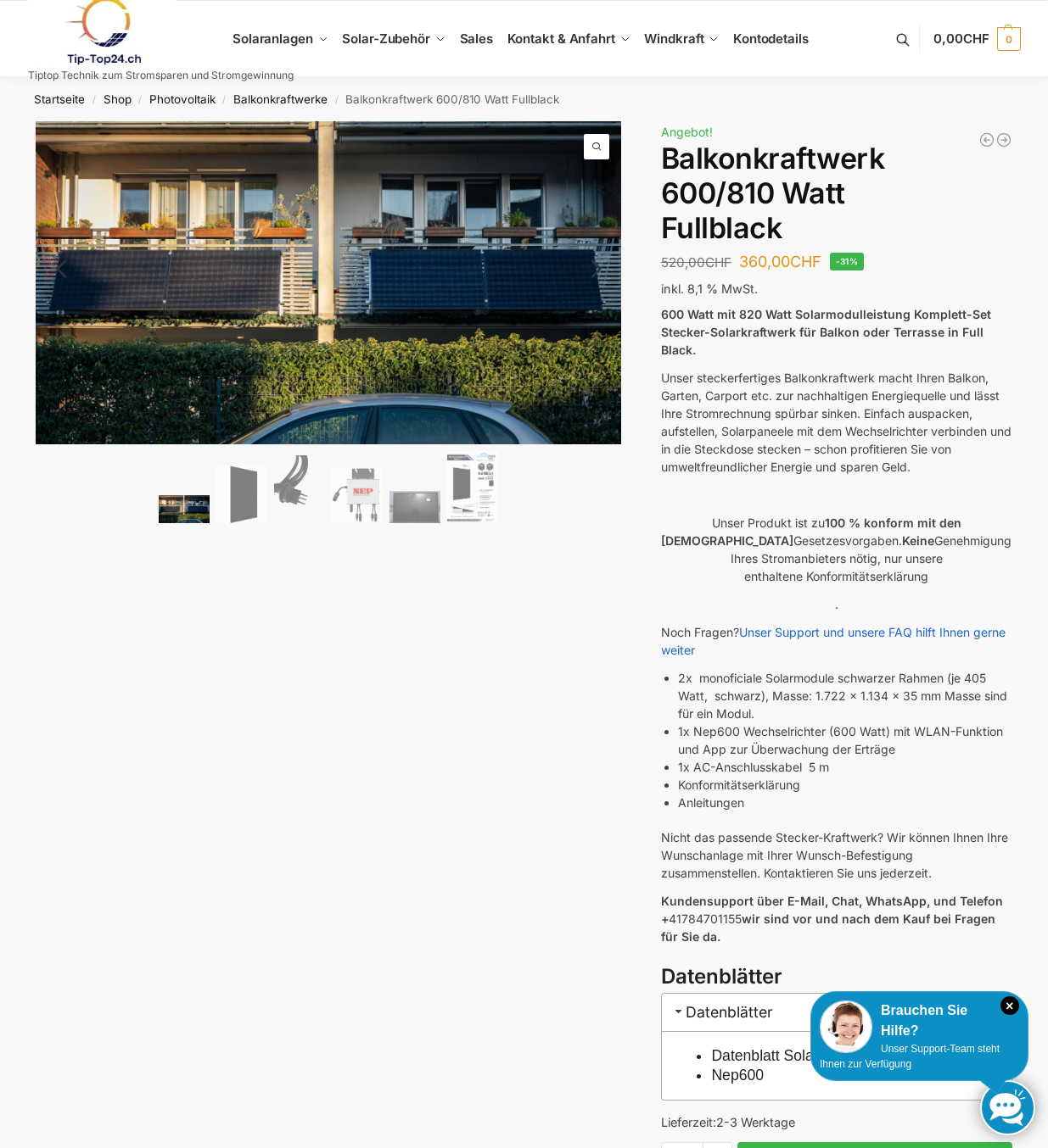
click at [269, 504] on ol at bounding box center [328, 490] width 586 height 77
click at [309, 491] on img at bounding box center [299, 490] width 51 height 68
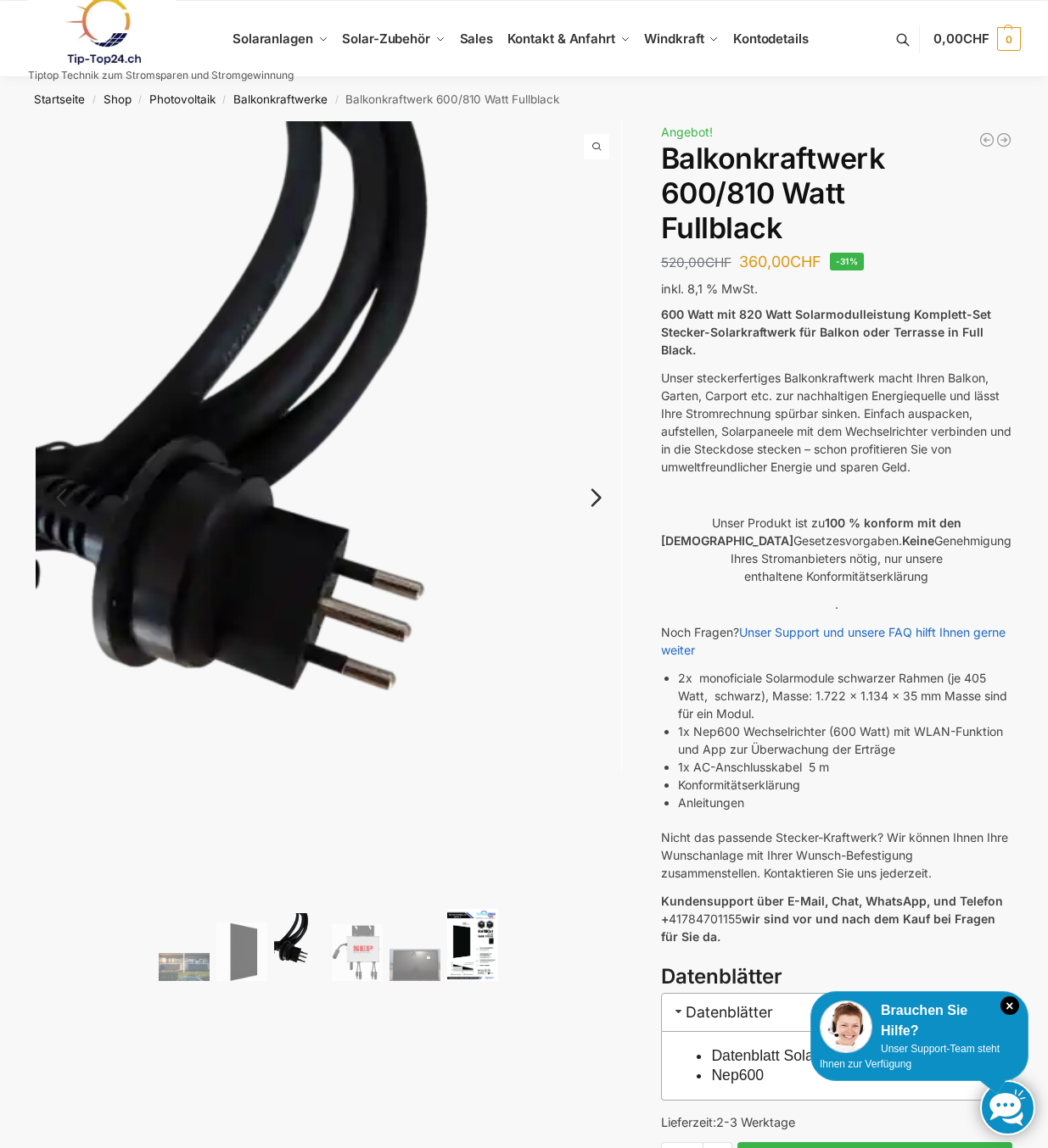
click at [467, 941] on img at bounding box center [472, 945] width 51 height 72
